Goal: Task Accomplishment & Management: Manage account settings

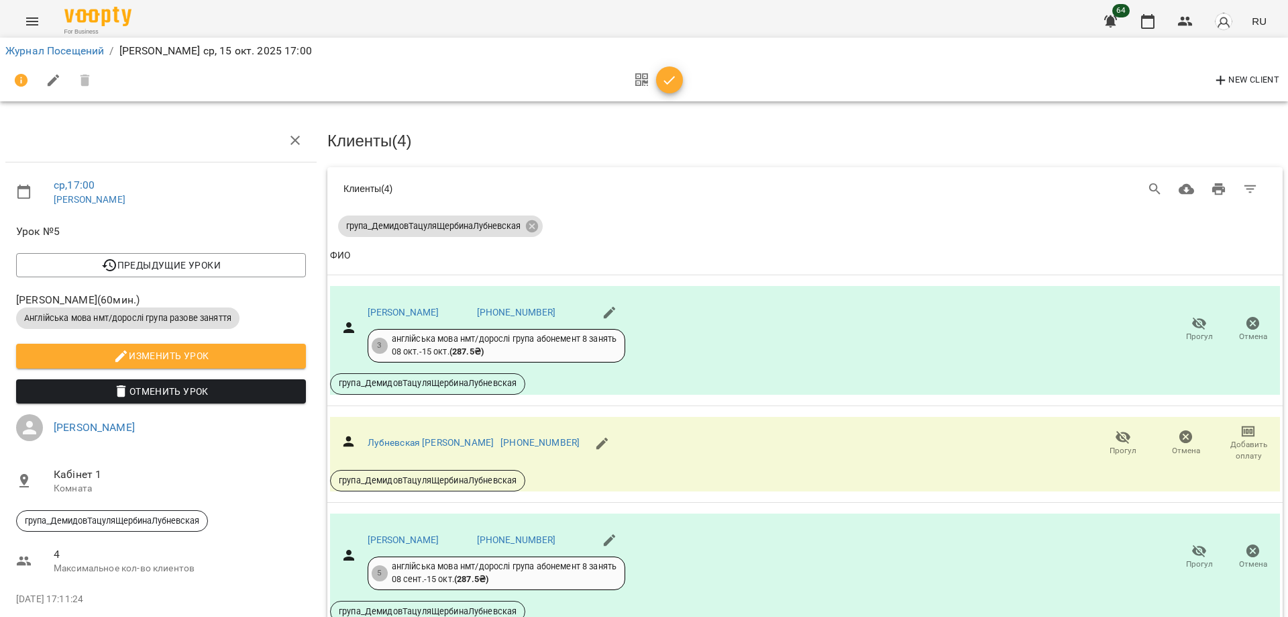
scroll to position [201, 0]
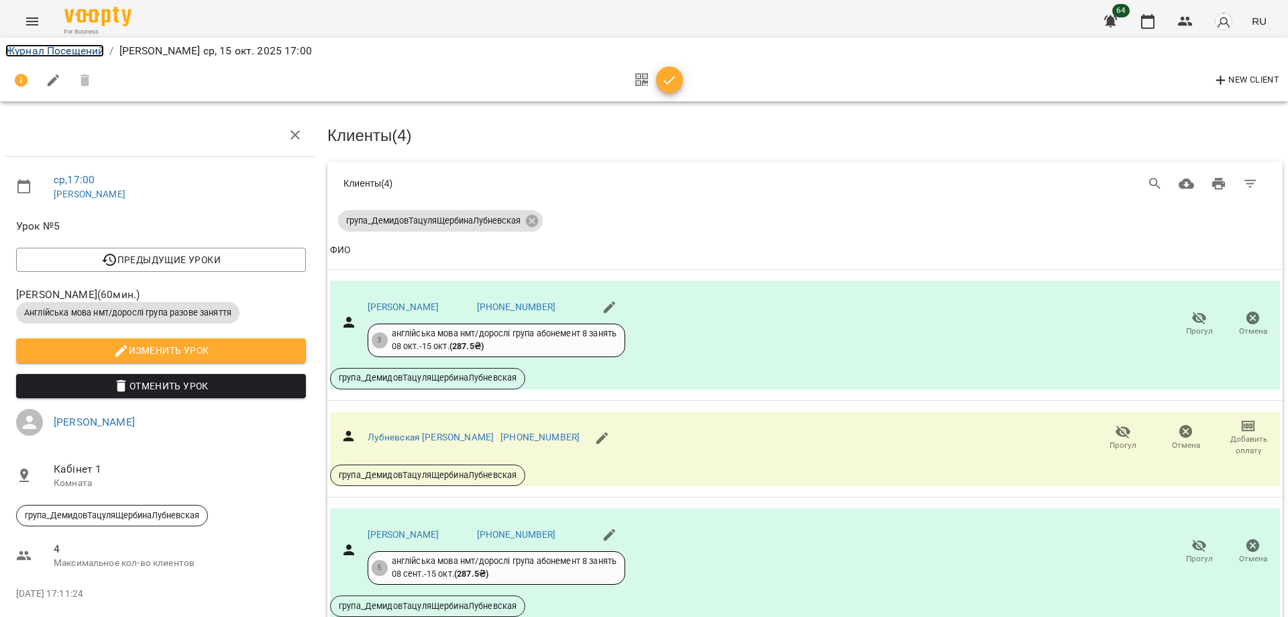
click at [95, 52] on link "Журнал Посещений" at bounding box center [54, 50] width 99 height 13
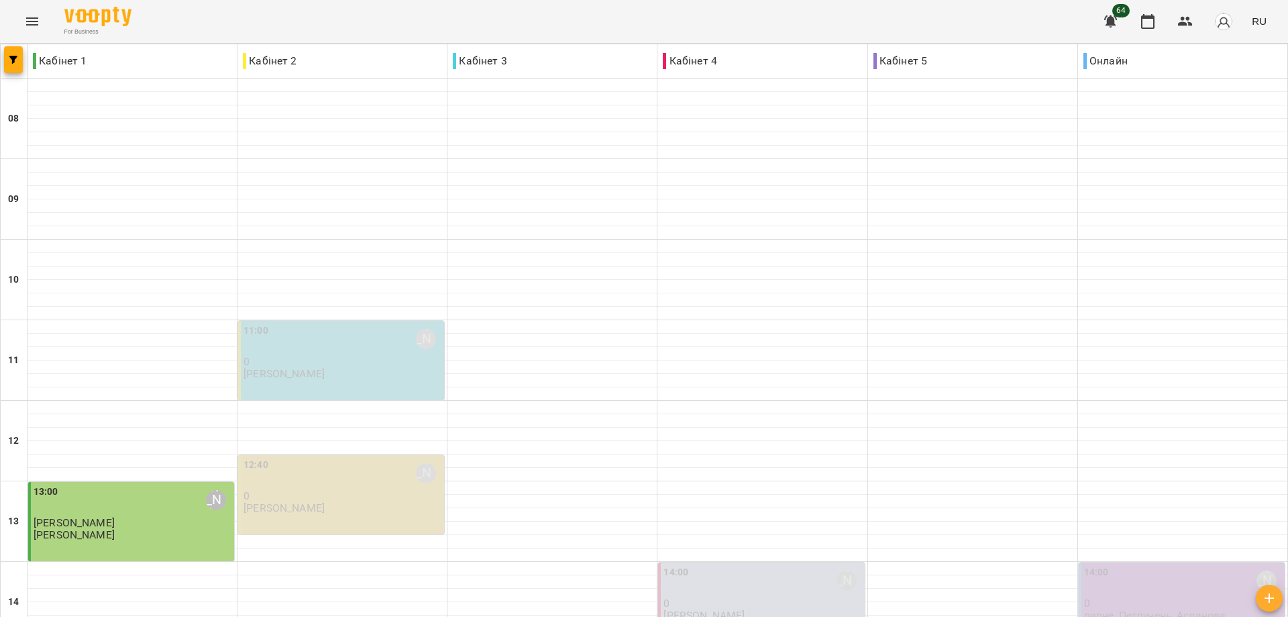
scroll to position [517, 0]
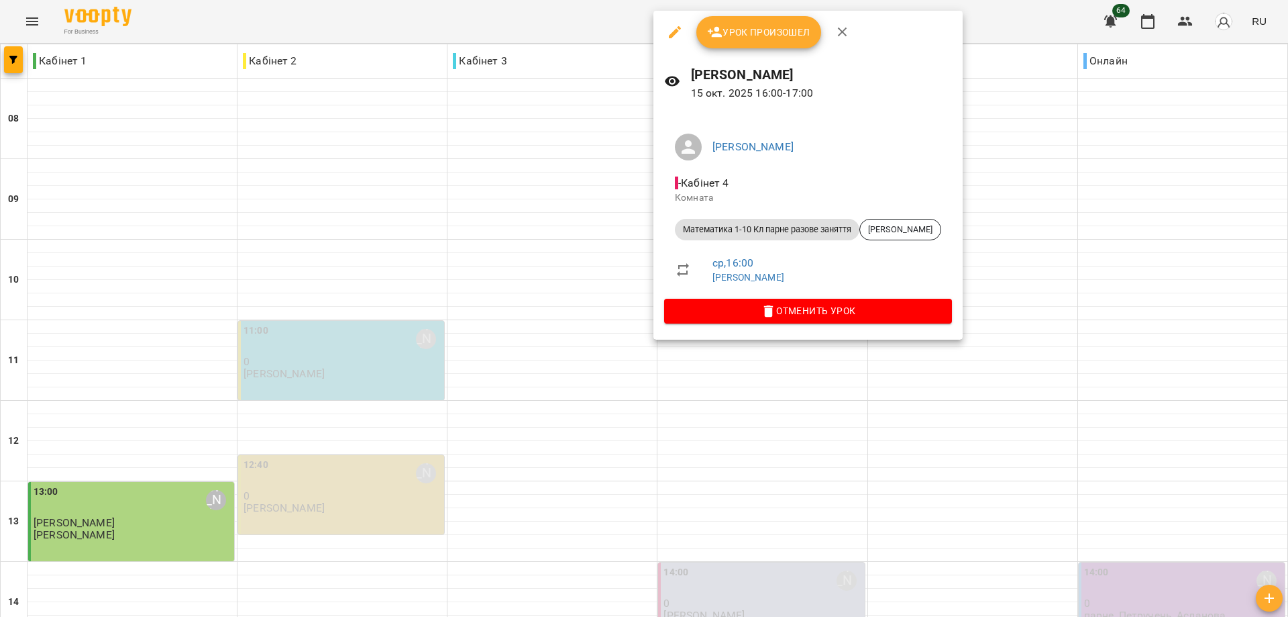
click at [586, 230] on div at bounding box center [644, 308] width 1288 height 617
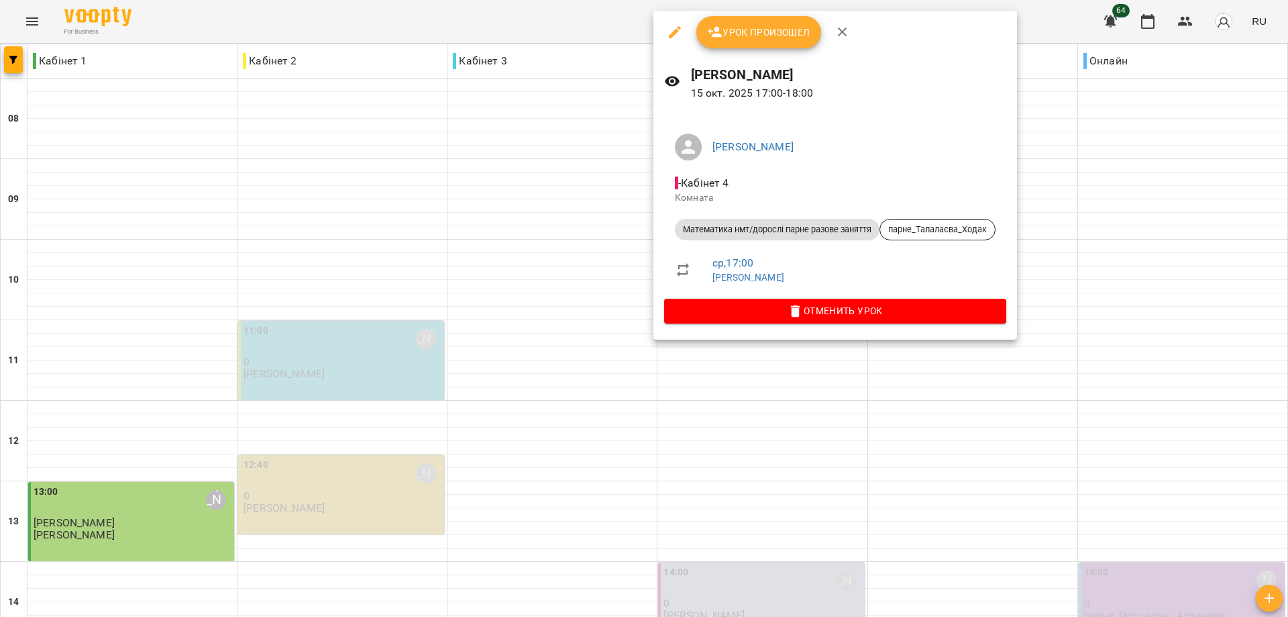
click at [766, 22] on button "Урок произошел" at bounding box center [758, 32] width 125 height 32
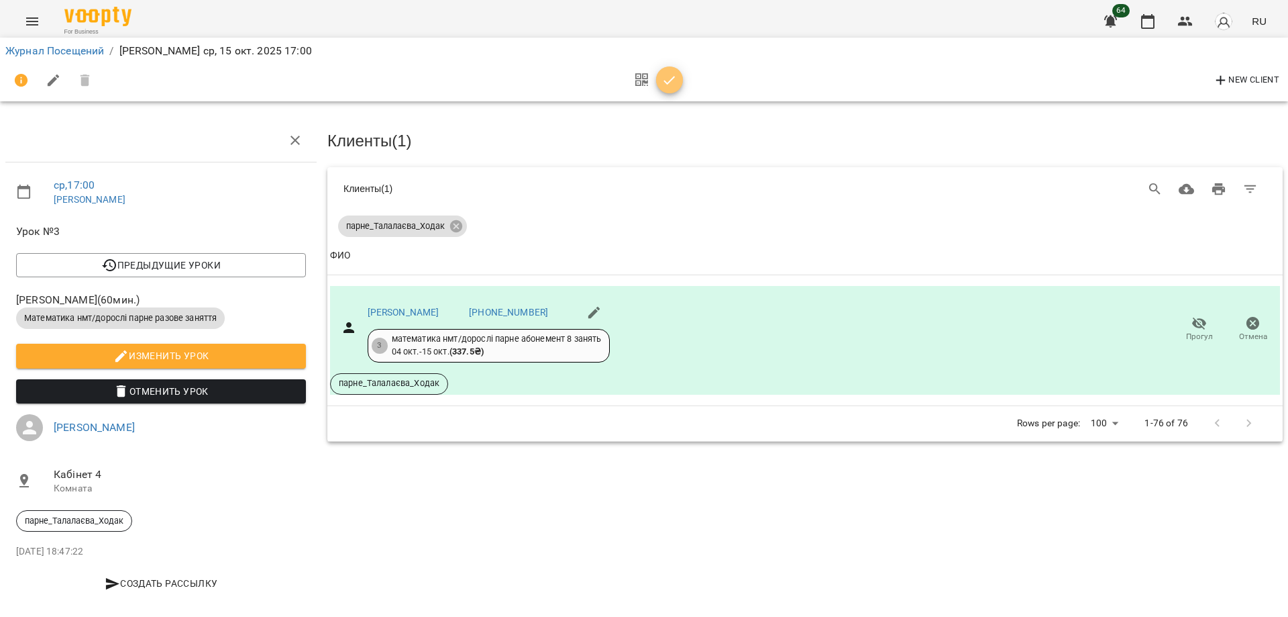
click at [672, 85] on icon "button" at bounding box center [670, 80] width 16 height 16
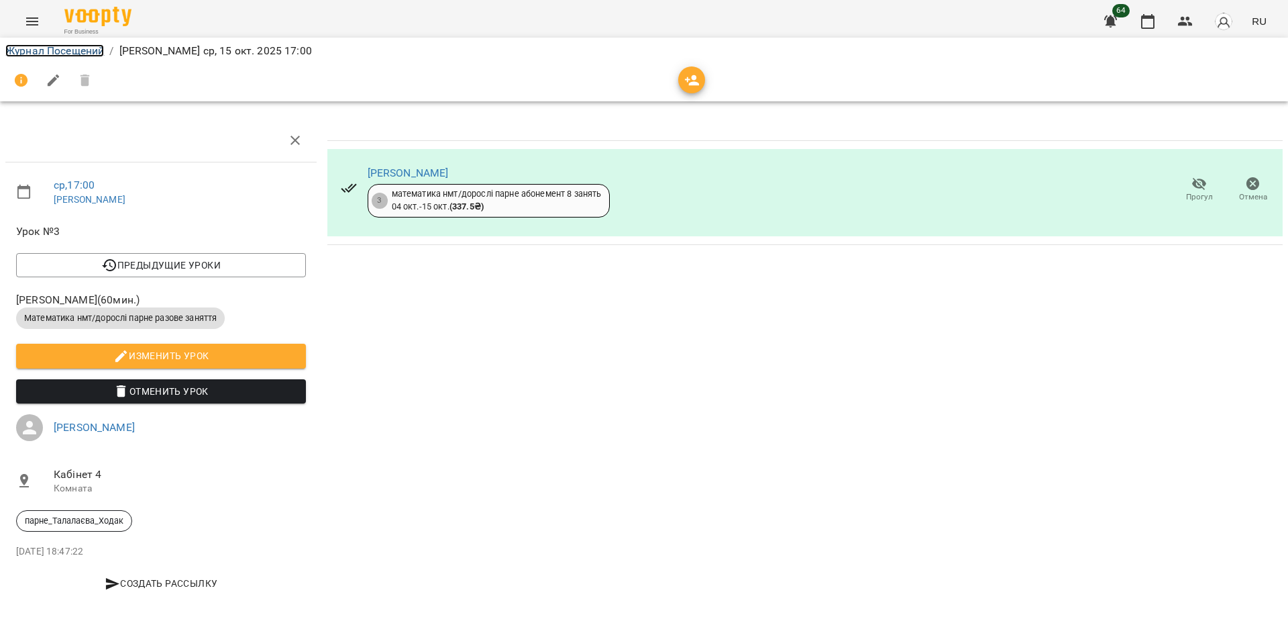
click at [86, 52] on link "Журнал Посещений" at bounding box center [54, 50] width 99 height 13
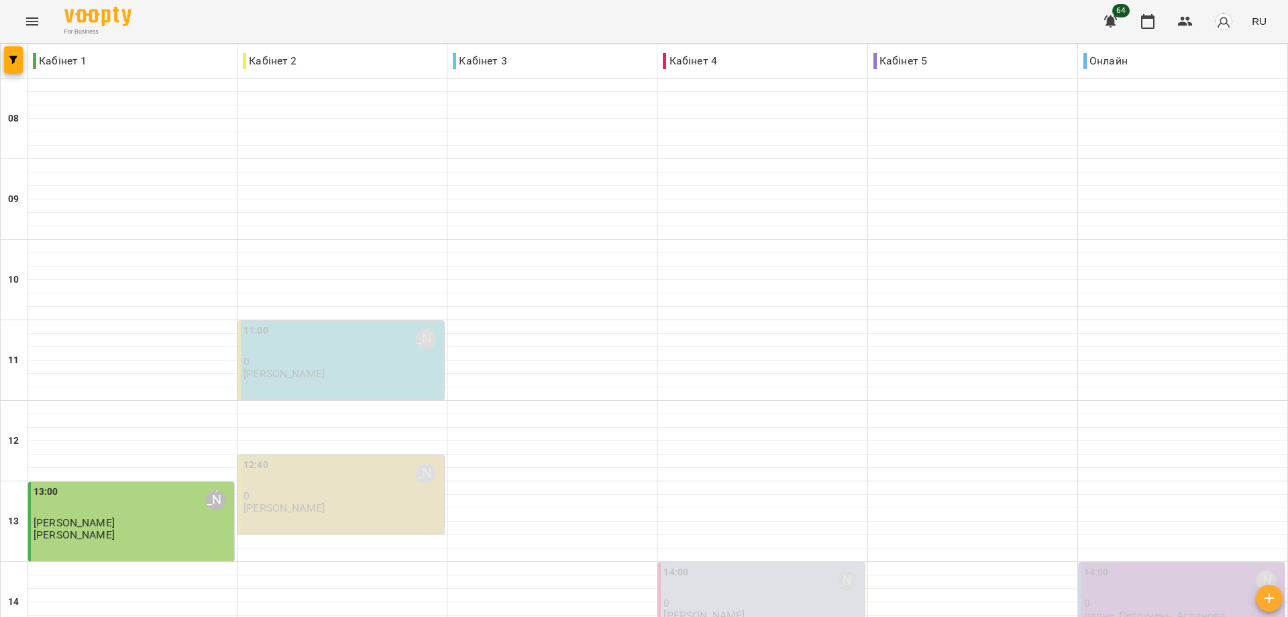
scroll to position [517, 0]
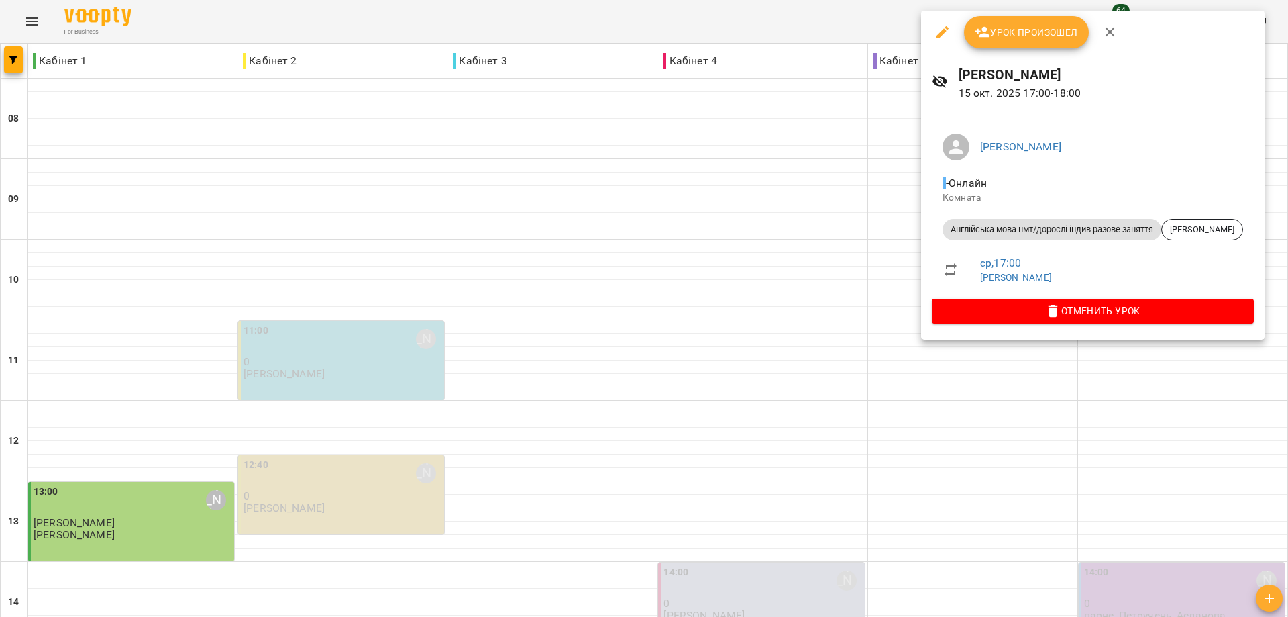
click at [1009, 33] on span "Урок произошел" at bounding box center [1026, 32] width 103 height 16
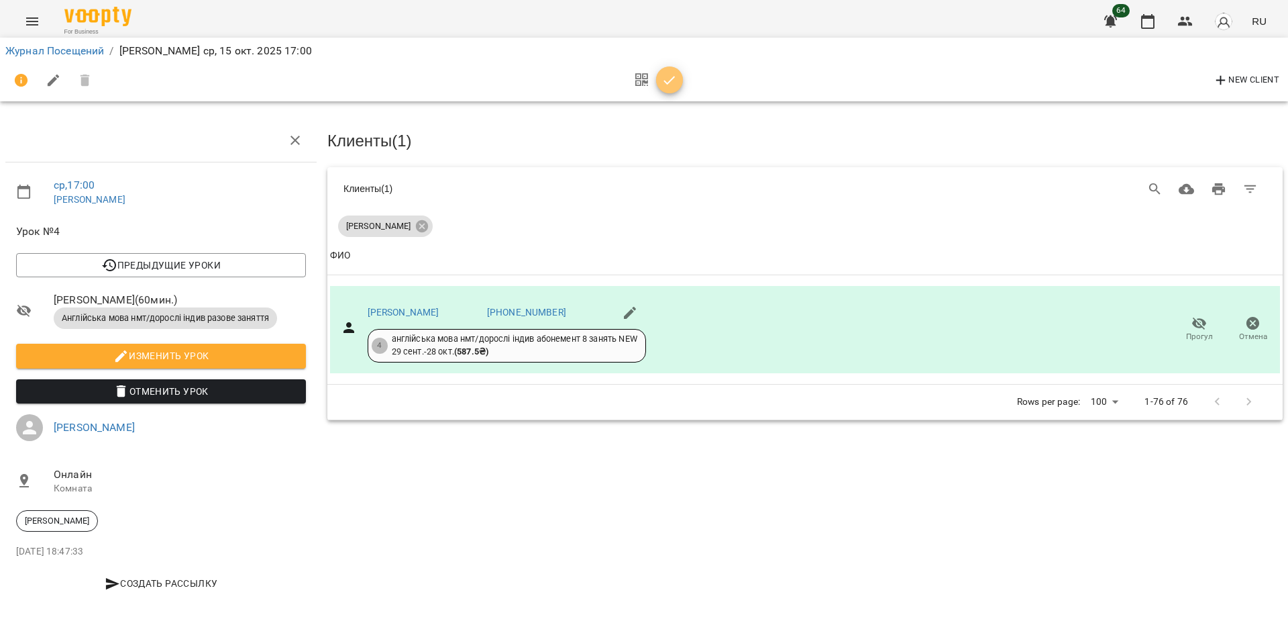
click at [671, 83] on icon "button" at bounding box center [670, 80] width 16 height 16
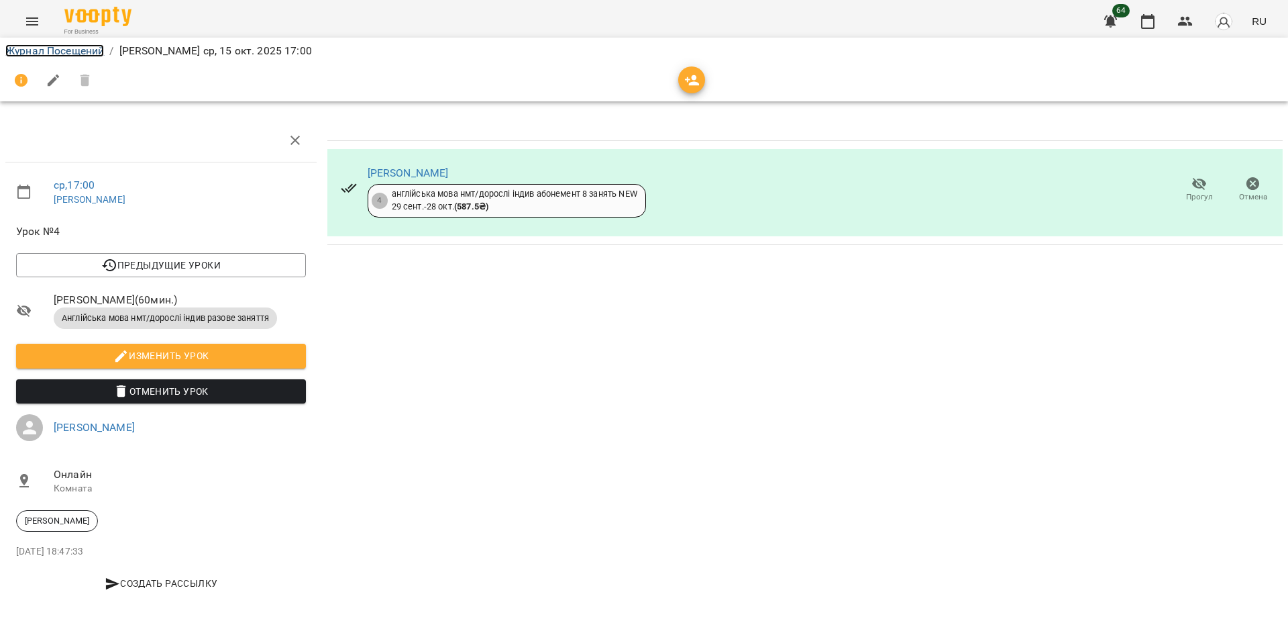
click at [80, 50] on link "Журнал Посещений" at bounding box center [54, 50] width 99 height 13
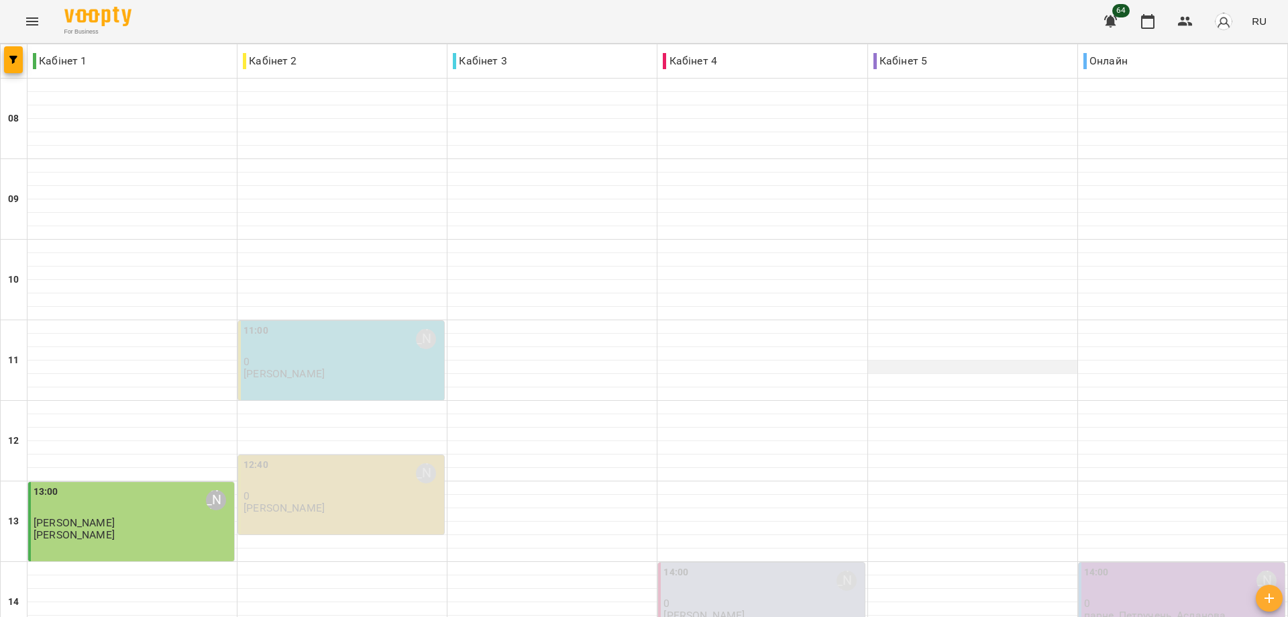
scroll to position [517, 0]
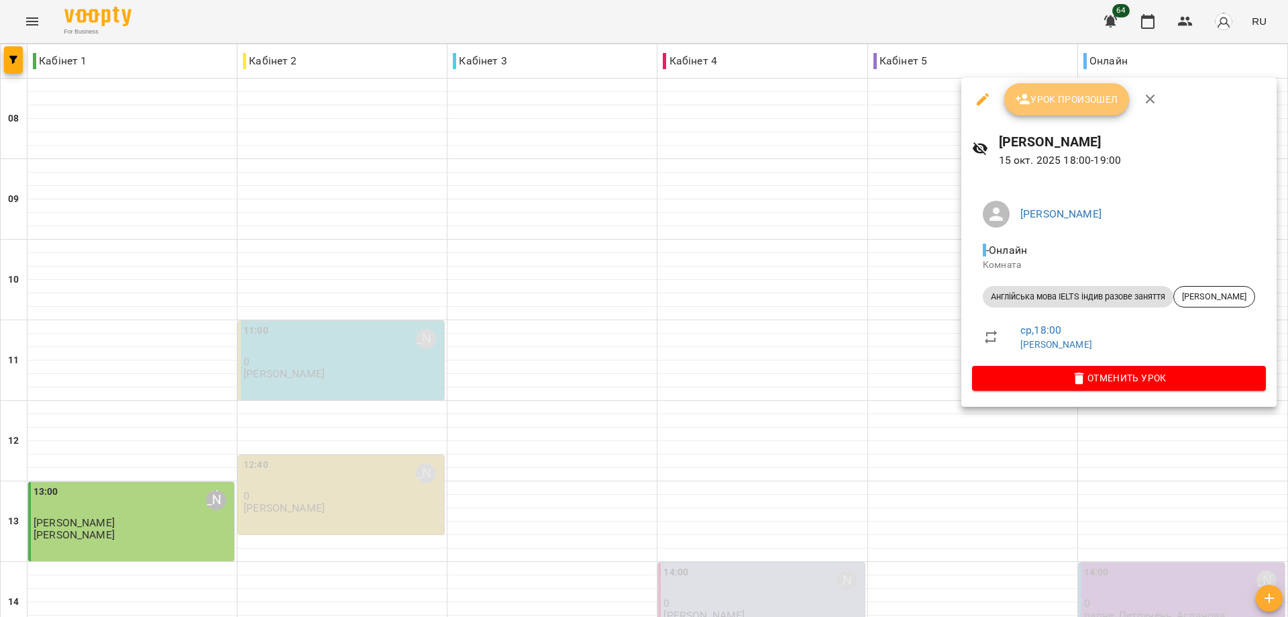
click at [1067, 107] on span "Урок произошел" at bounding box center [1066, 99] width 103 height 16
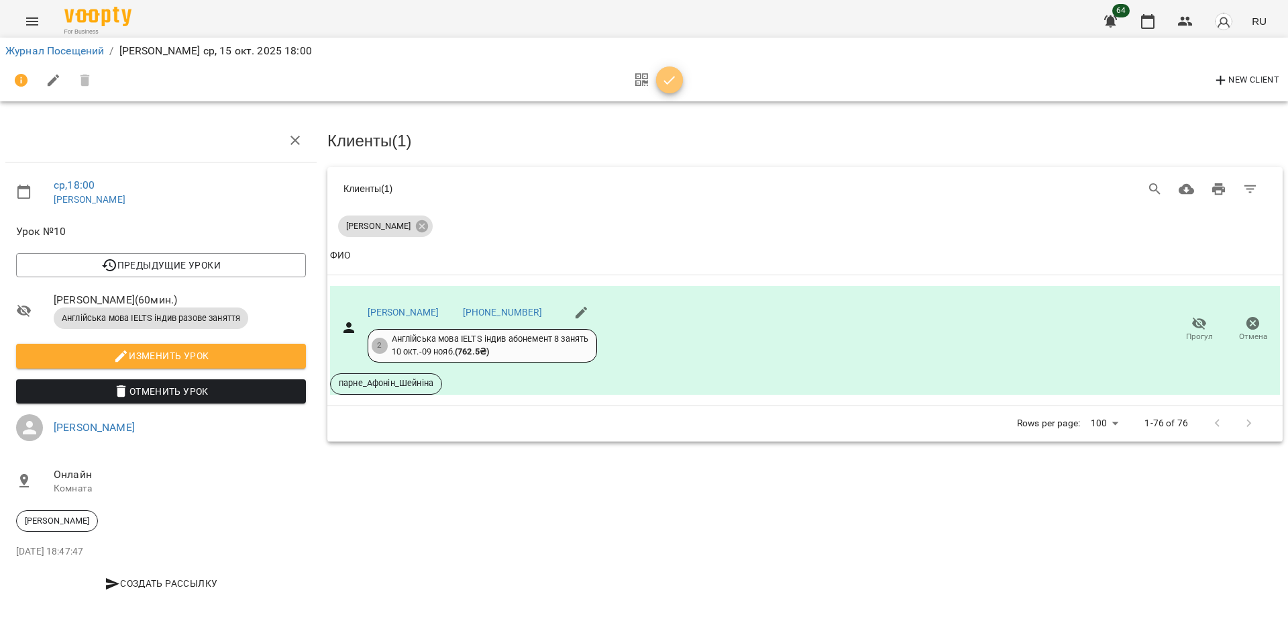
click at [672, 84] on icon "button" at bounding box center [670, 80] width 16 height 16
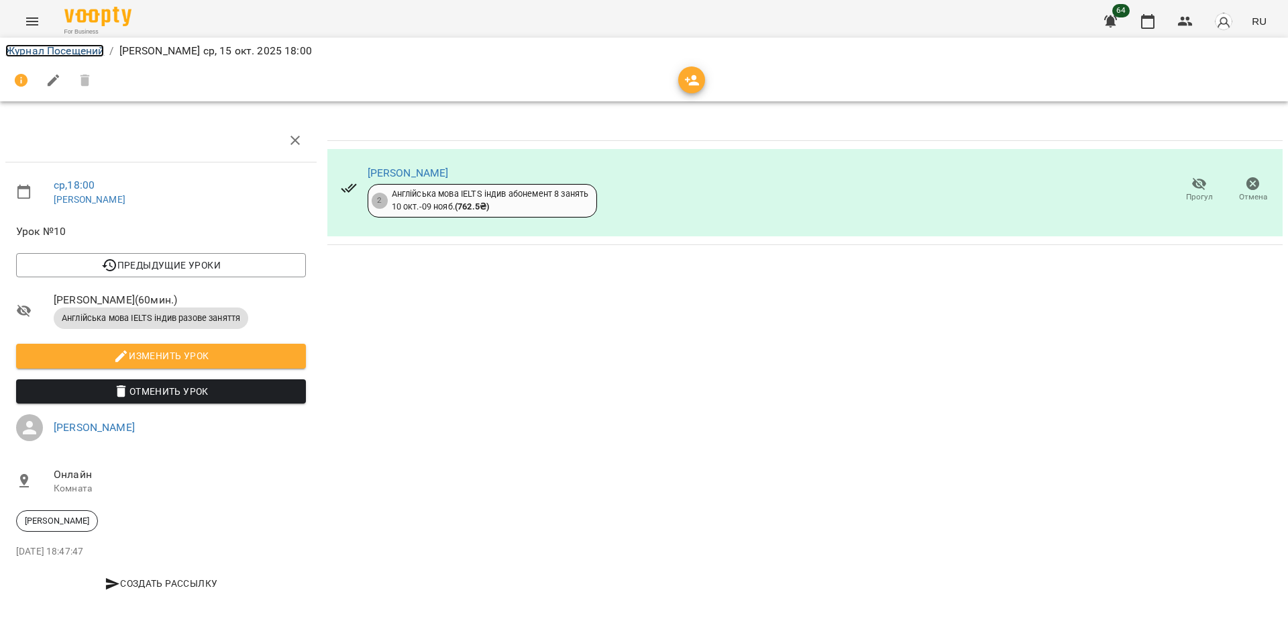
click at [91, 48] on link "Журнал Посещений" at bounding box center [54, 50] width 99 height 13
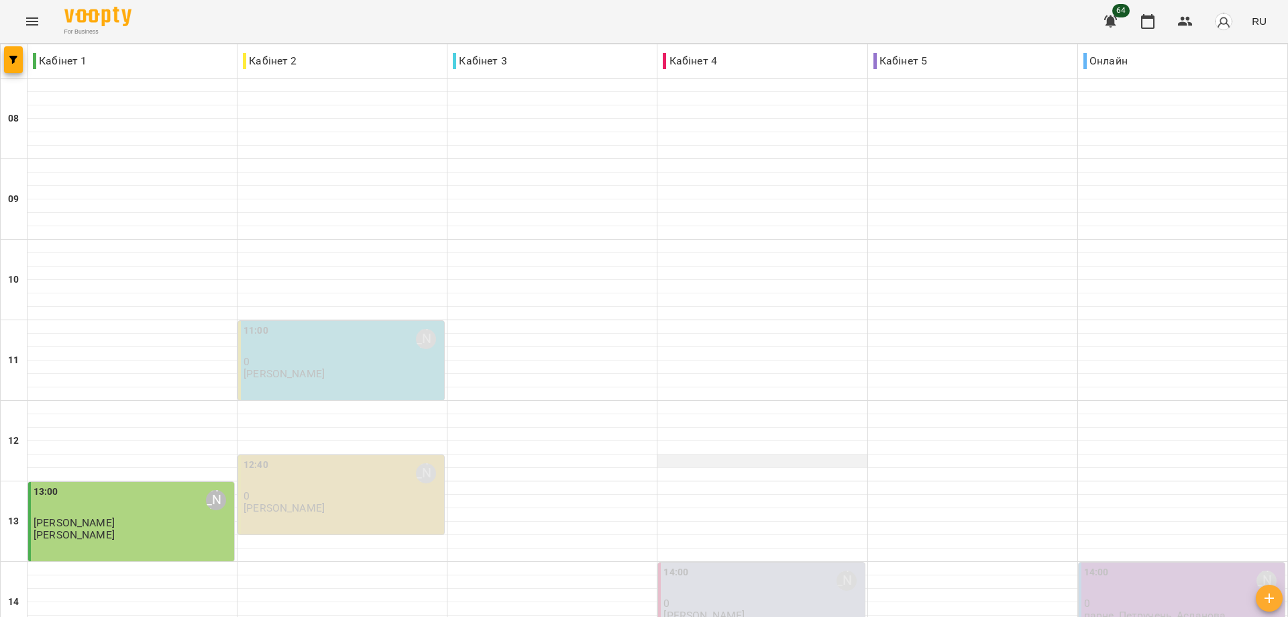
scroll to position [517, 0]
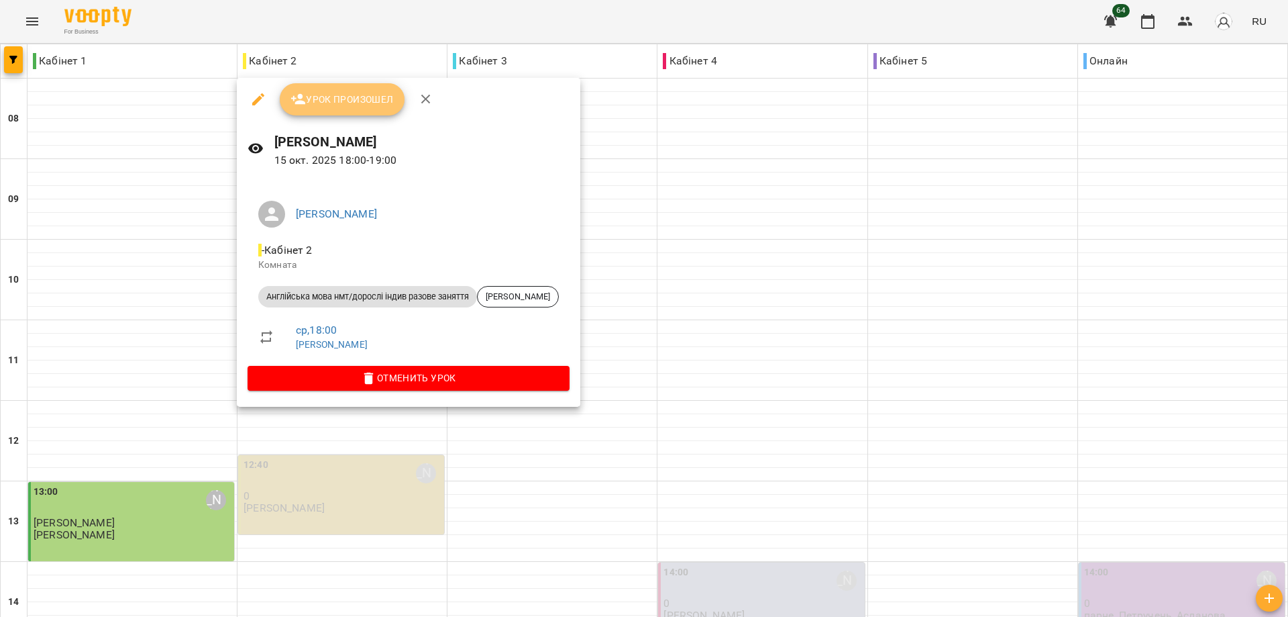
click at [350, 99] on span "Урок произошел" at bounding box center [342, 99] width 103 height 16
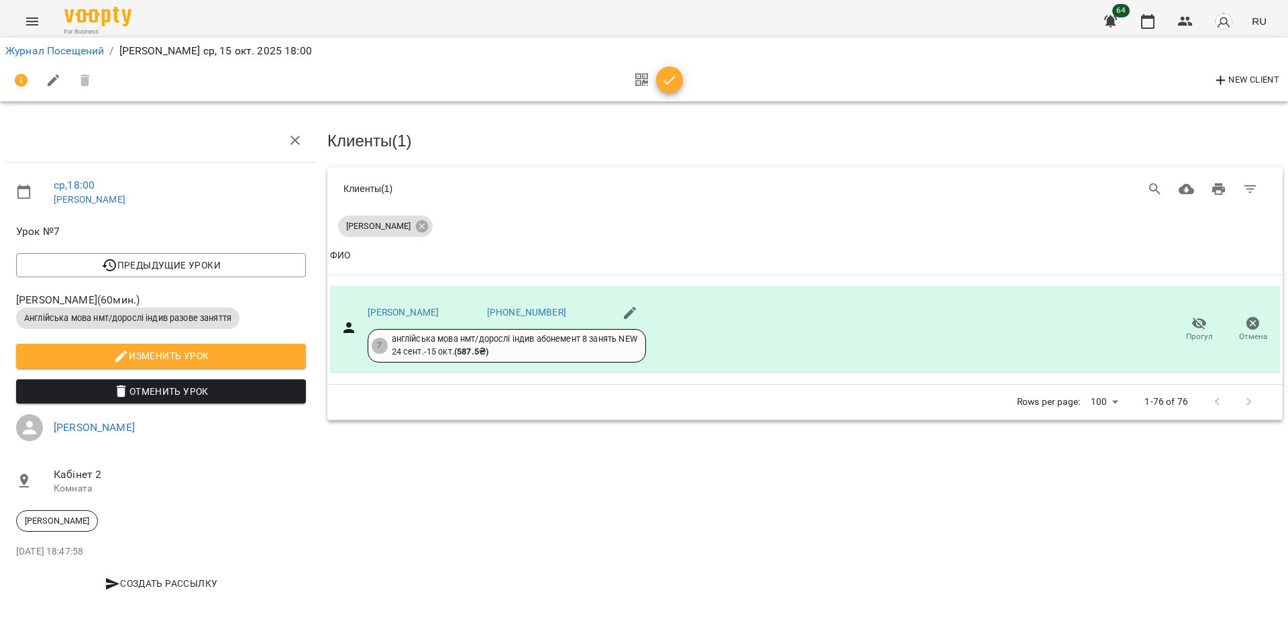
click at [670, 84] on icon "button" at bounding box center [670, 80] width 16 height 16
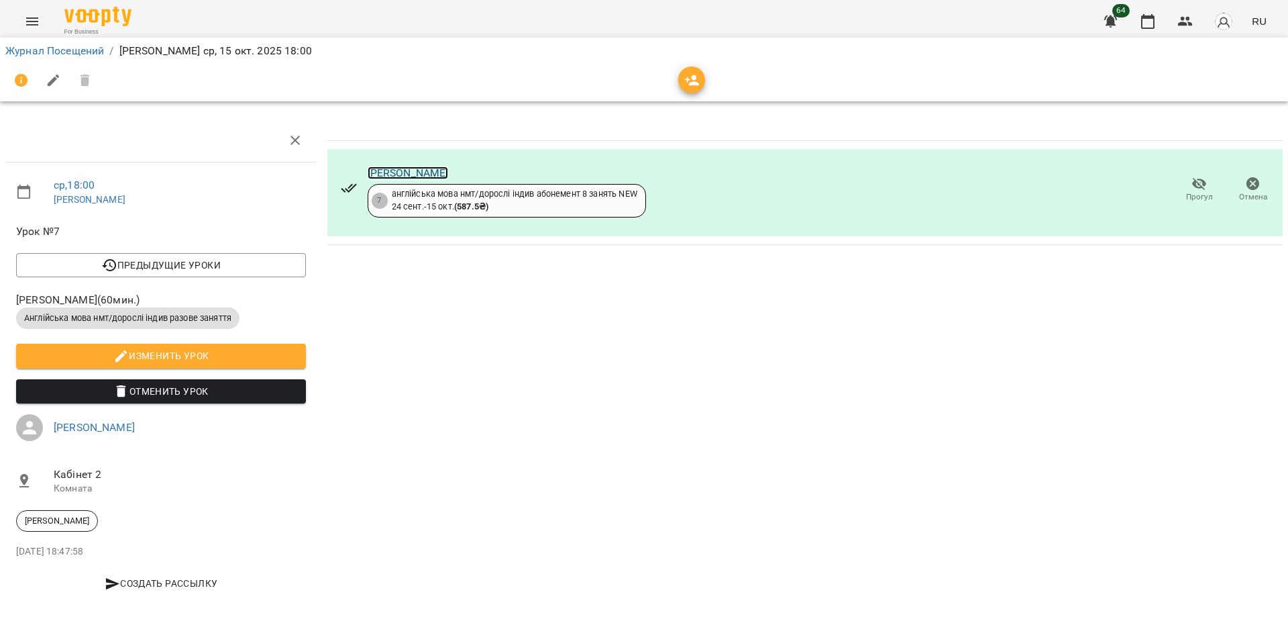
click at [405, 175] on link "Попкова Анна" at bounding box center [408, 172] width 81 height 13
click at [70, 50] on link "Журнал Посещений" at bounding box center [54, 50] width 99 height 13
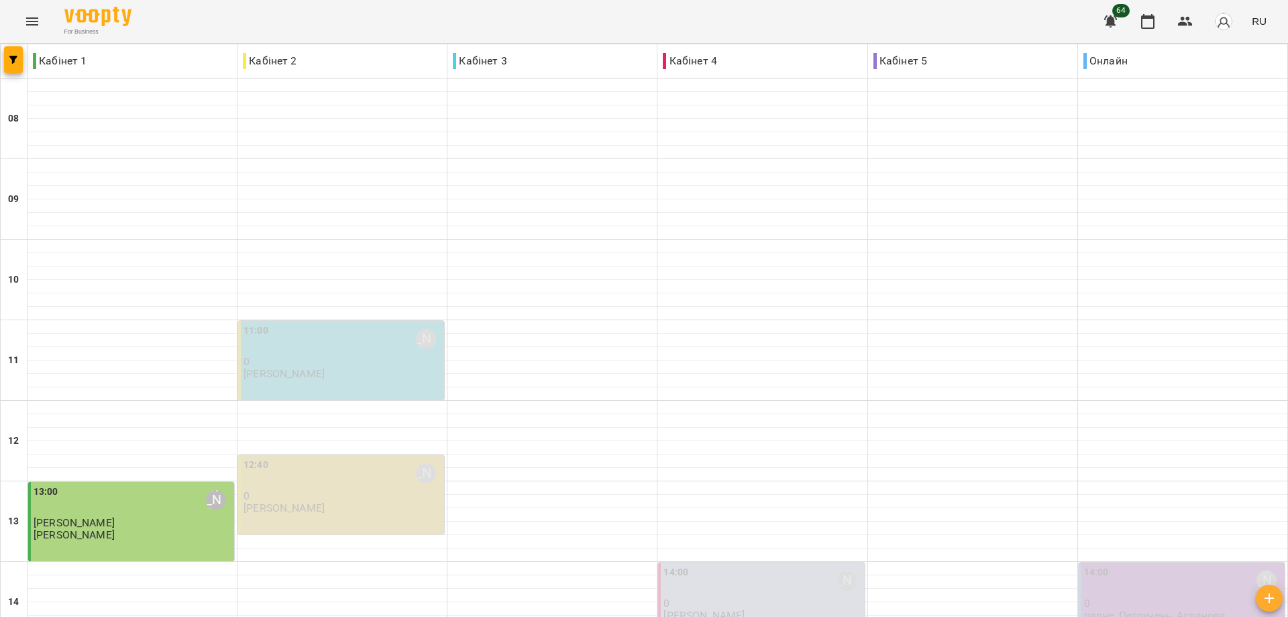
scroll to position [470, 0]
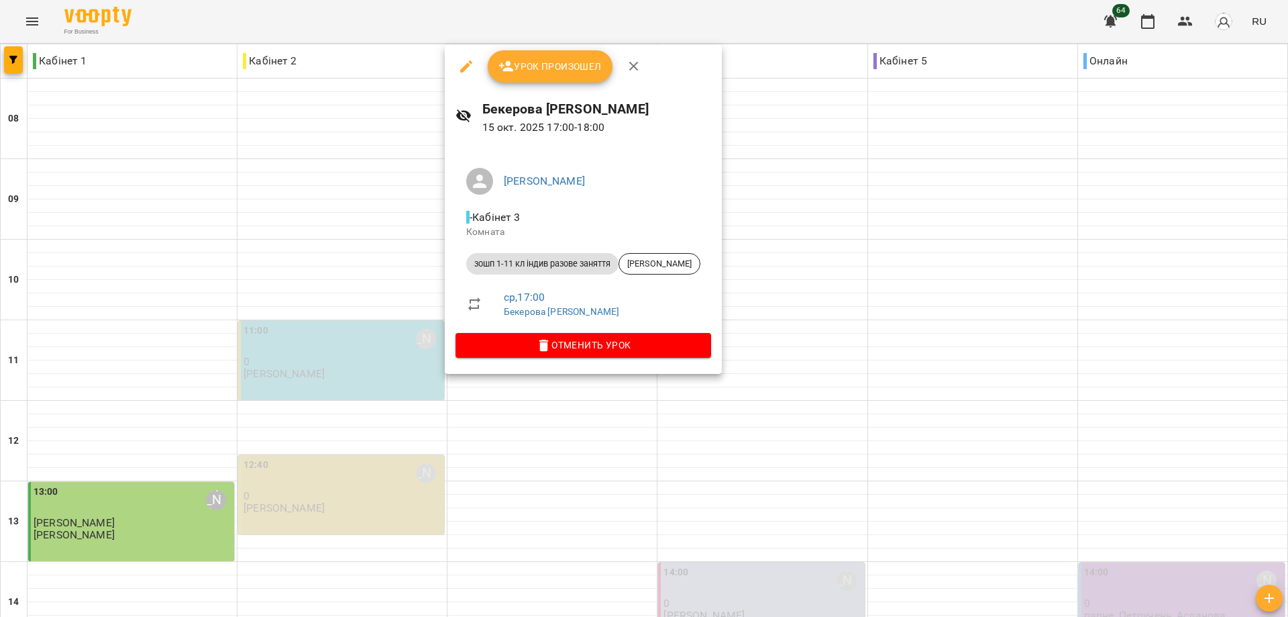
click at [520, 472] on div at bounding box center [644, 308] width 1288 height 617
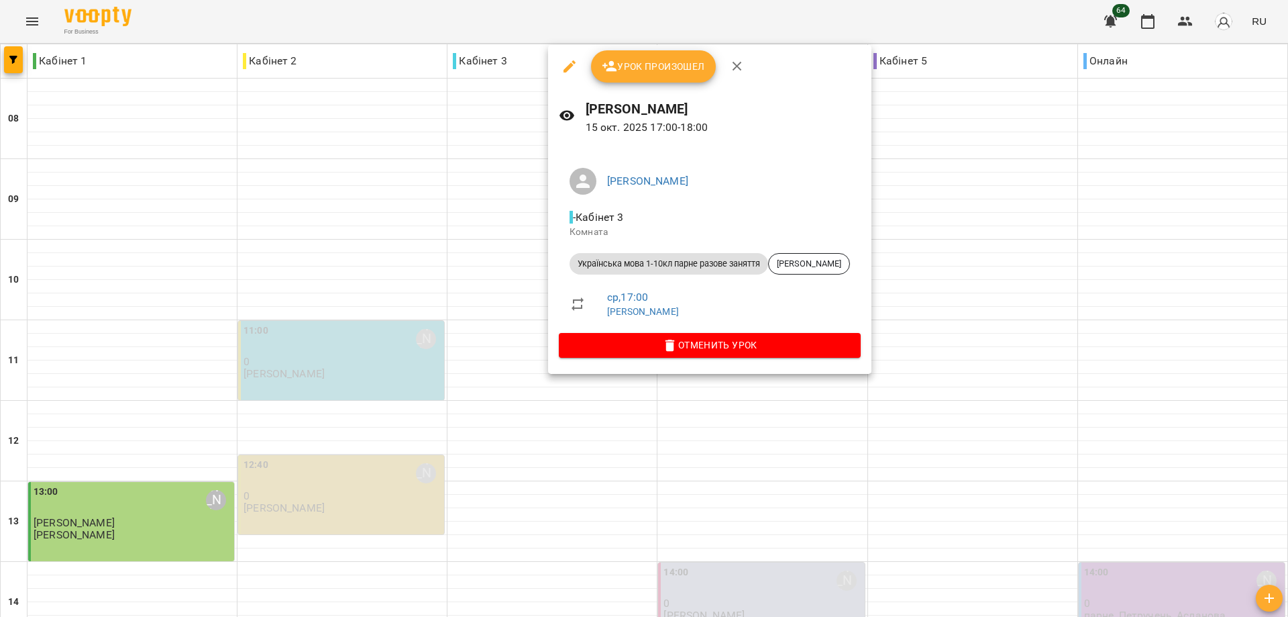
click at [566, 452] on div at bounding box center [644, 308] width 1288 height 617
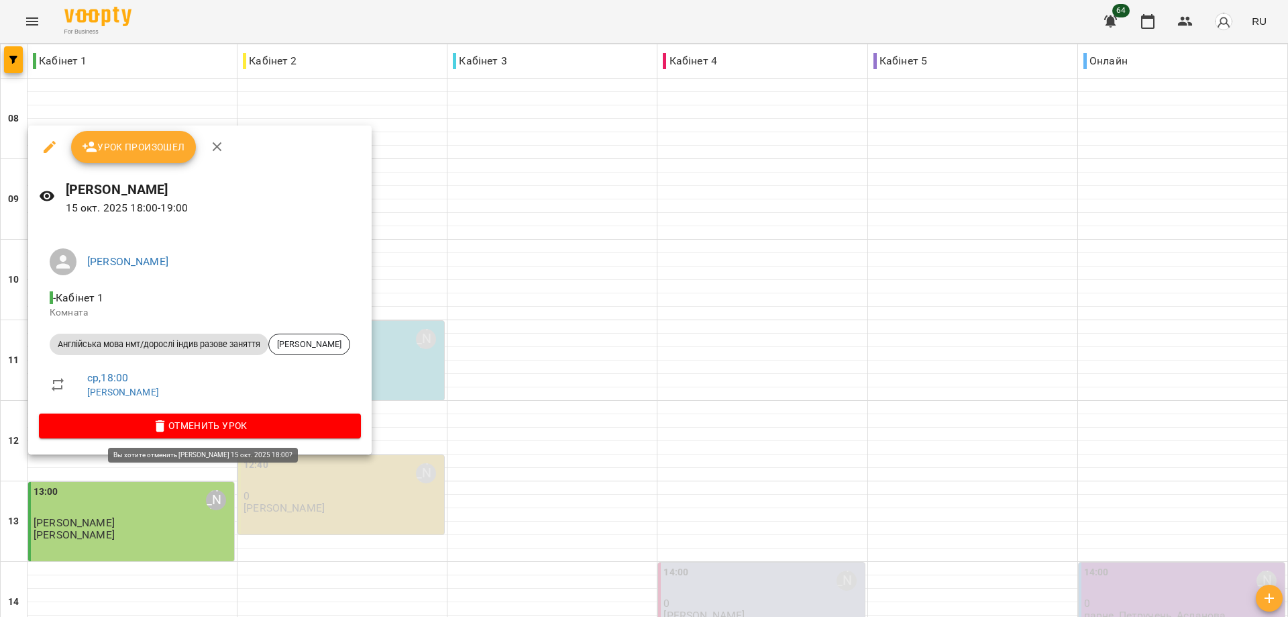
click at [183, 423] on span "Отменить Урок" at bounding box center [200, 425] width 301 height 16
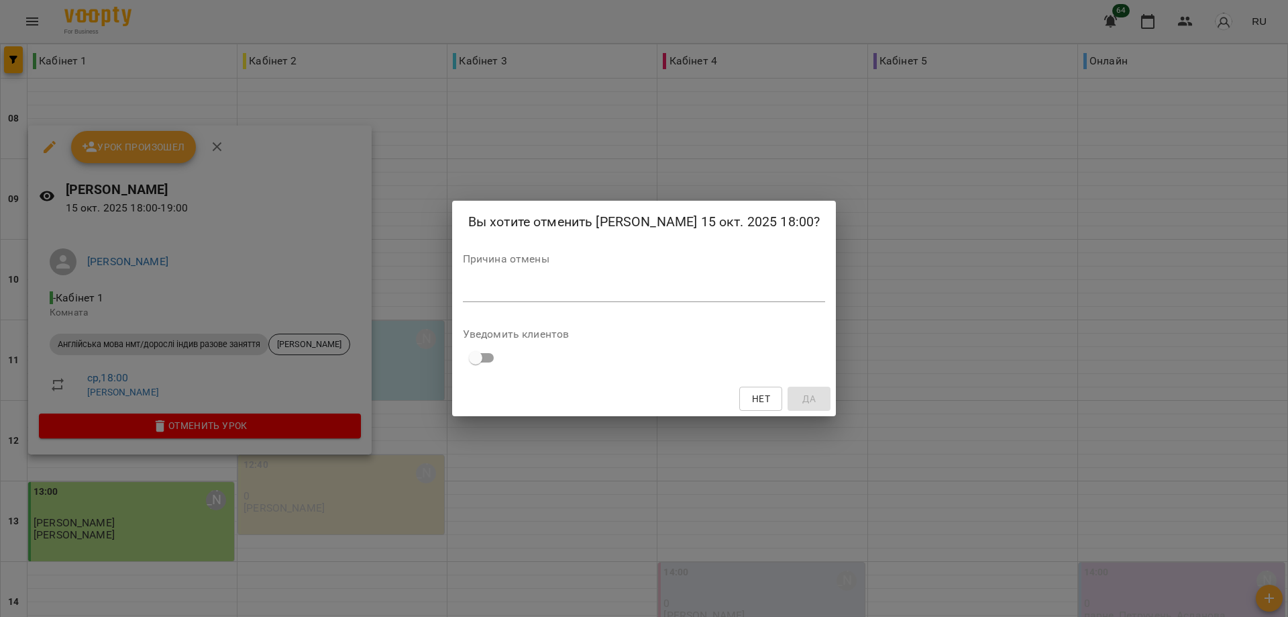
click at [477, 297] on textarea at bounding box center [644, 290] width 363 height 13
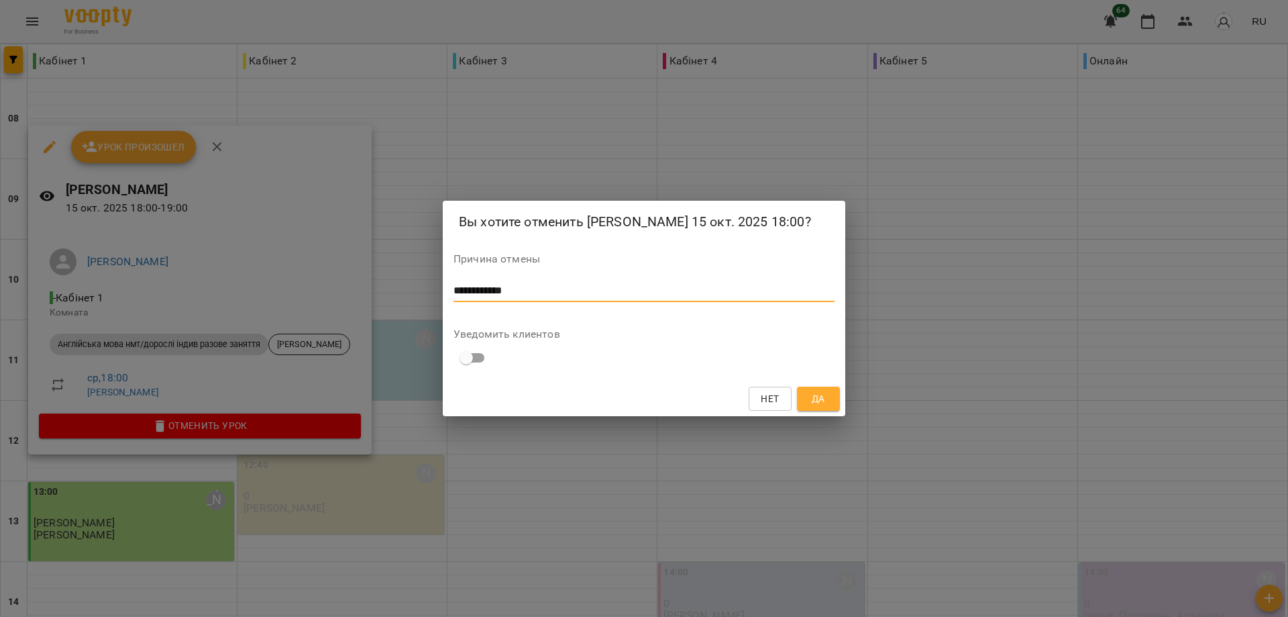
type textarea "**********"
click at [821, 407] on span "Да" at bounding box center [818, 398] width 13 height 16
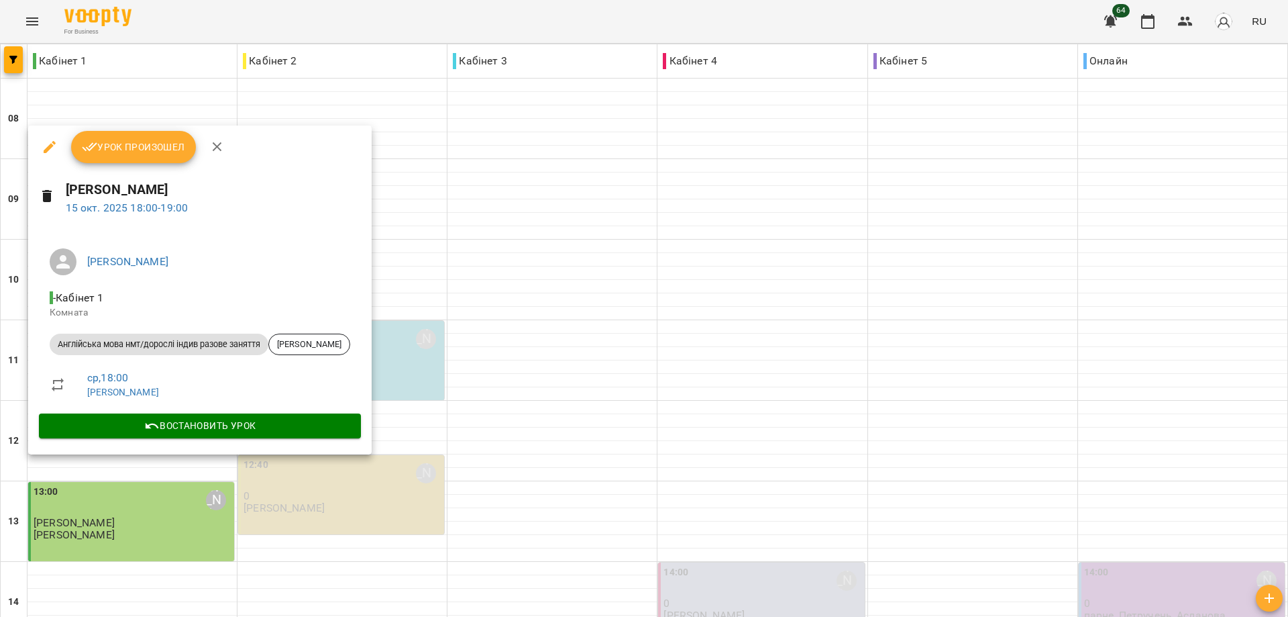
drag, startPoint x: 272, startPoint y: 544, endPoint x: 272, endPoint y: 531, distance: 12.8
click at [272, 543] on div at bounding box center [644, 308] width 1288 height 617
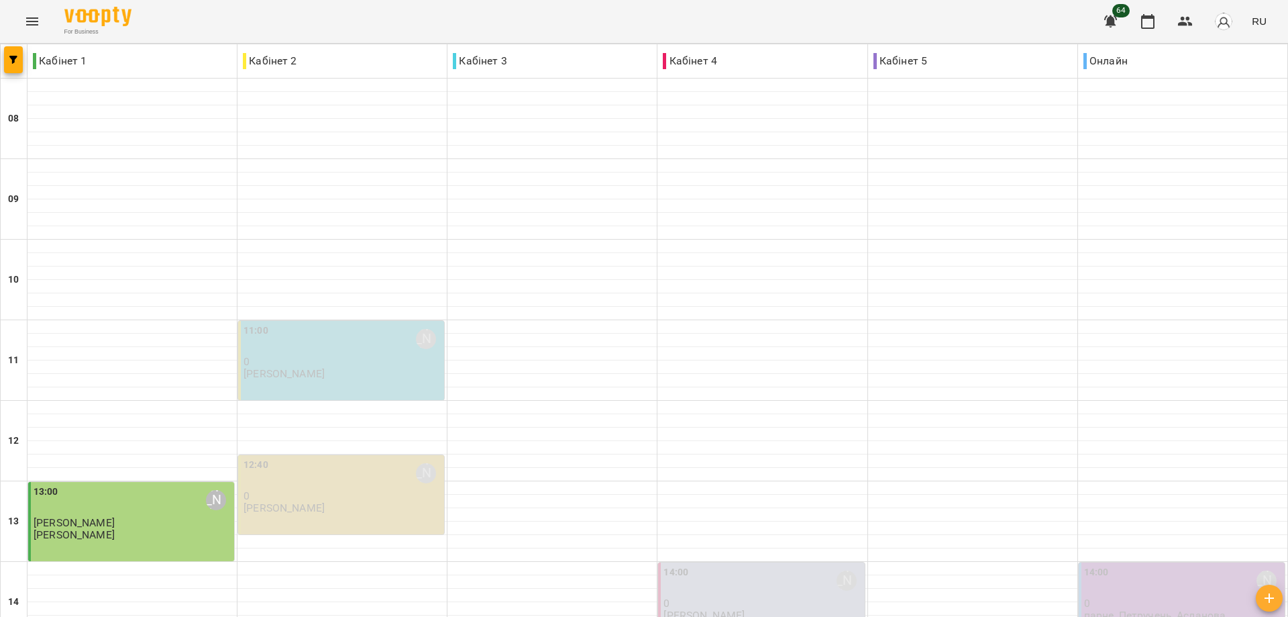
scroll to position [517, 0]
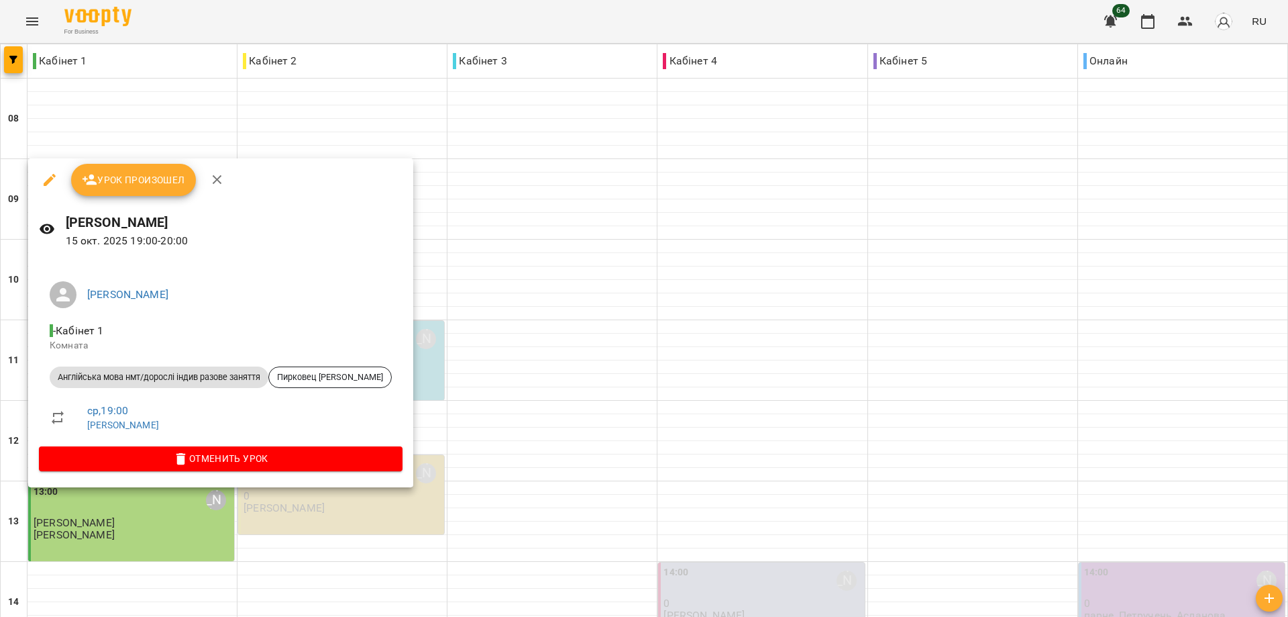
click at [292, 506] on div at bounding box center [644, 308] width 1288 height 617
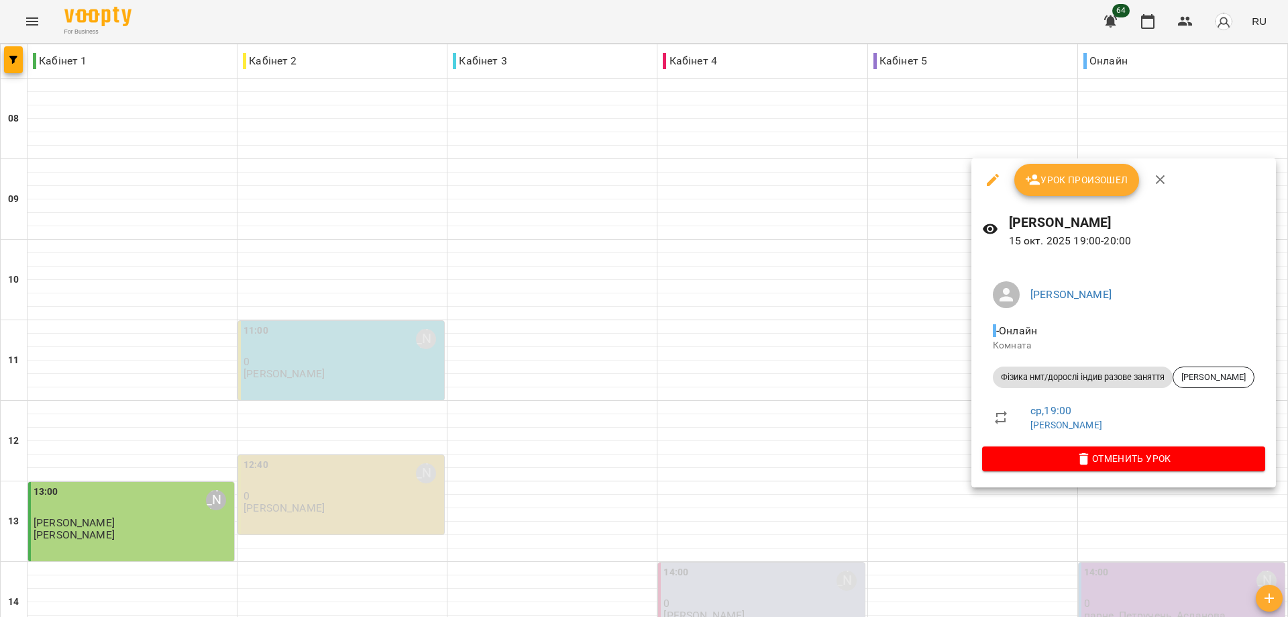
click at [1088, 178] on span "Урок произошел" at bounding box center [1076, 180] width 103 height 16
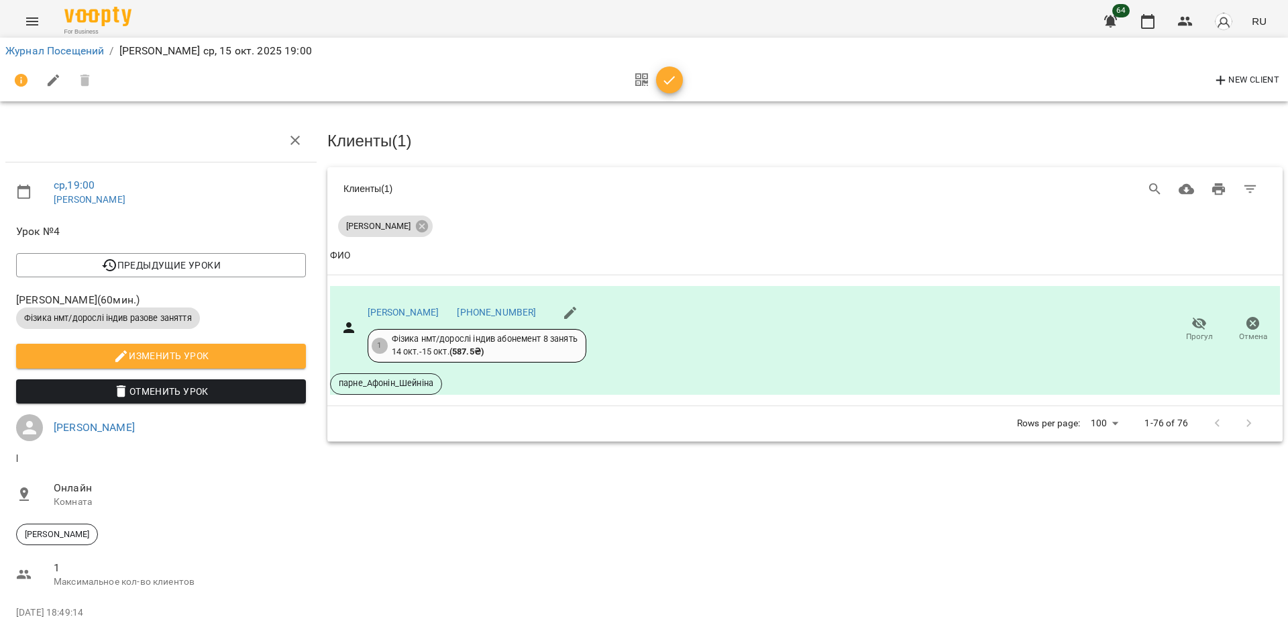
click at [666, 83] on icon "button" at bounding box center [669, 80] width 11 height 9
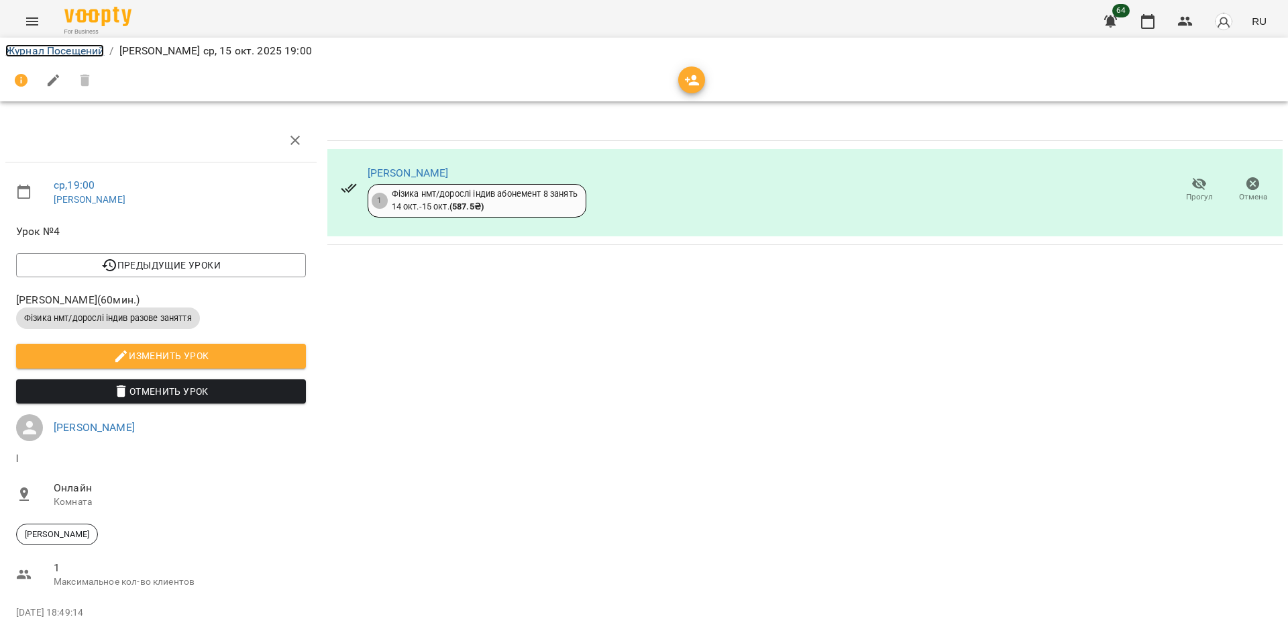
click at [64, 49] on link "Журнал Посещений" at bounding box center [54, 50] width 99 height 13
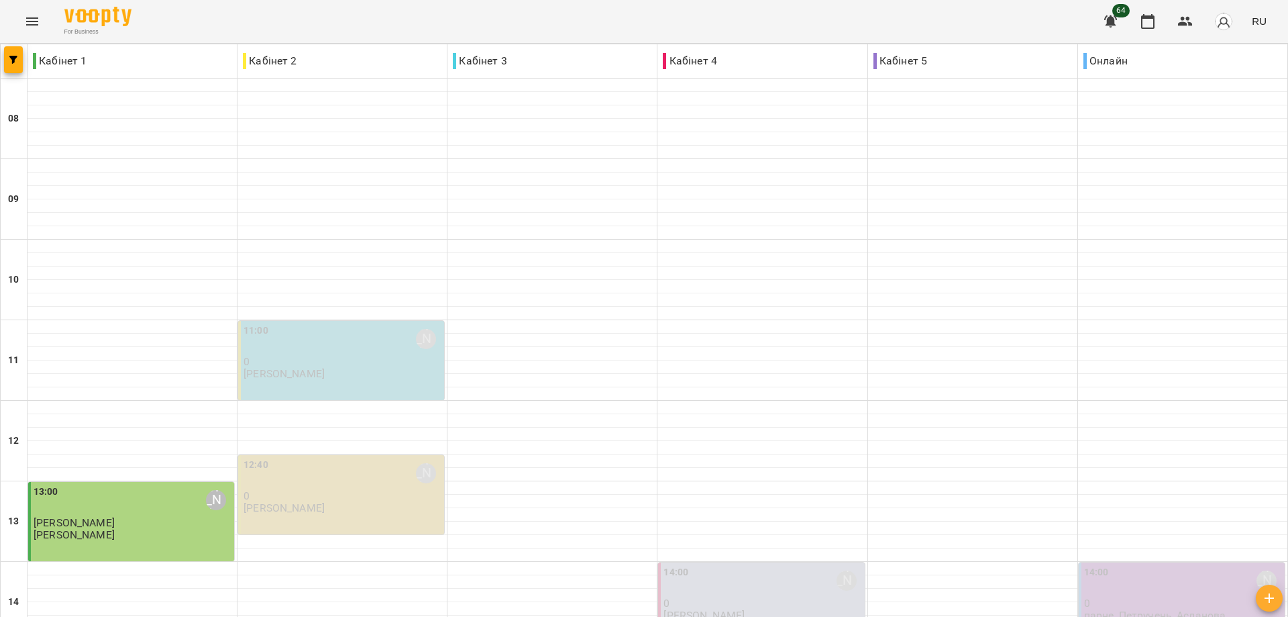
scroll to position [470, 0]
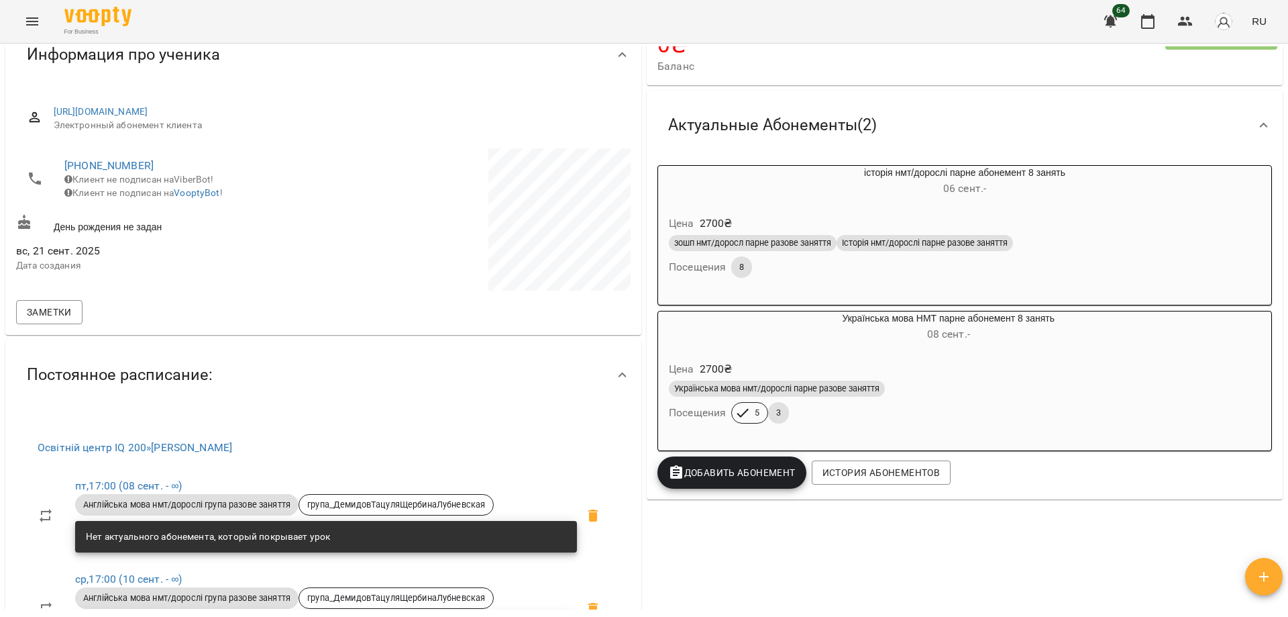
scroll to position [134, 0]
